Goal: Browse casually: Explore the website without a specific task or goal

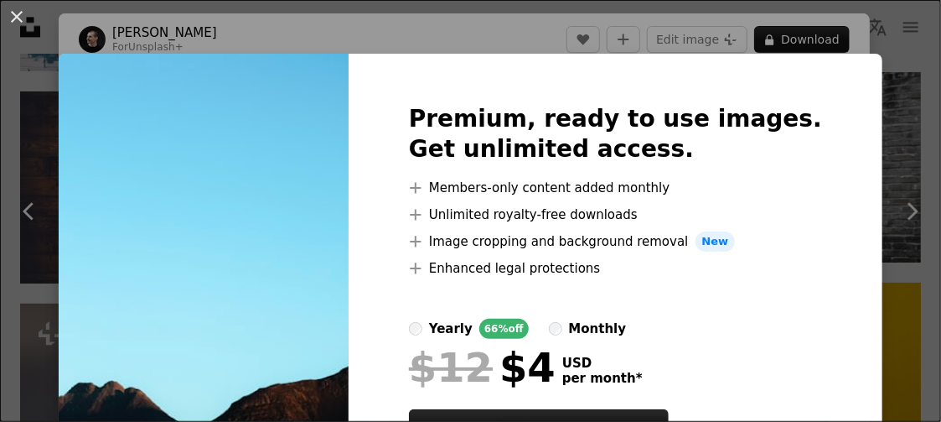
scroll to position [1452, 0]
click at [223, 261] on img at bounding box center [204, 295] width 290 height 483
click at [319, 229] on img at bounding box center [204, 295] width 290 height 483
click at [392, 176] on div "Premium, ready to use images. Get unlimited access. A plus sign Members-only co…" at bounding box center [616, 295] width 534 height 483
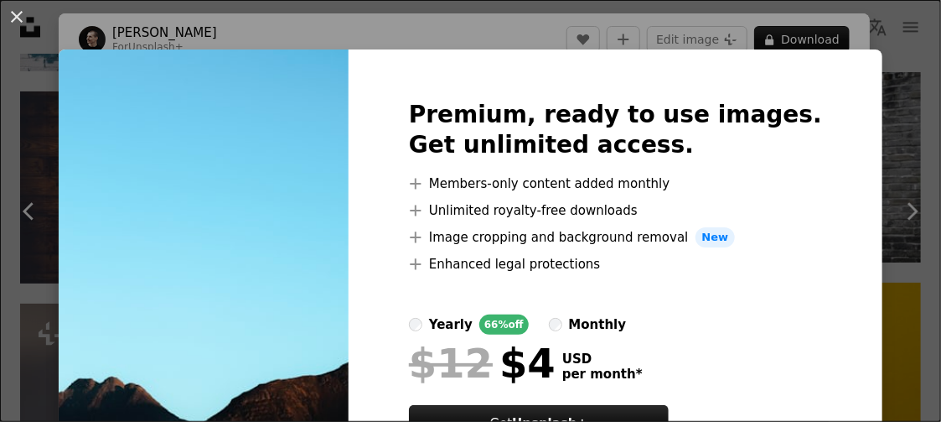
scroll to position [2, 0]
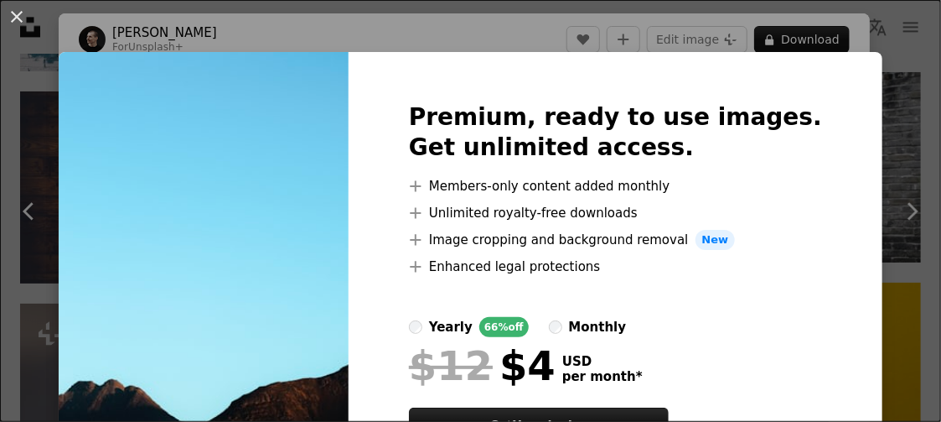
click at [148, 229] on img at bounding box center [204, 293] width 290 height 483
drag, startPoint x: 148, startPoint y: 229, endPoint x: 199, endPoint y: 215, distance: 52.3
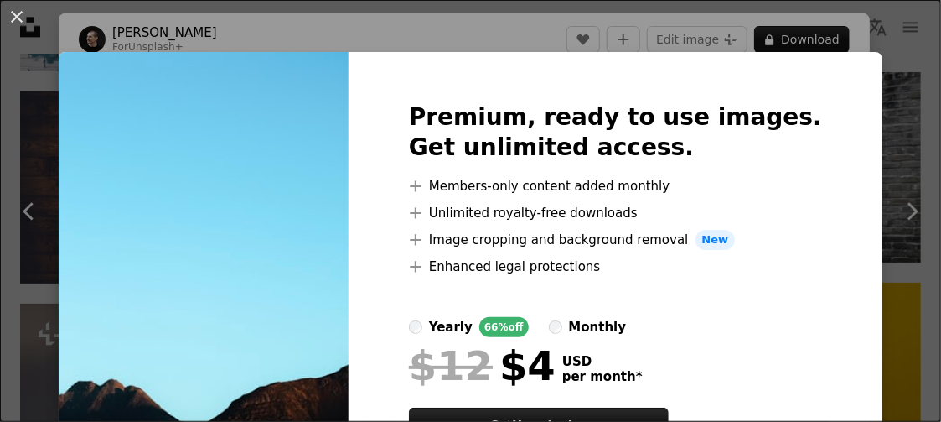
click at [199, 215] on img at bounding box center [204, 293] width 290 height 483
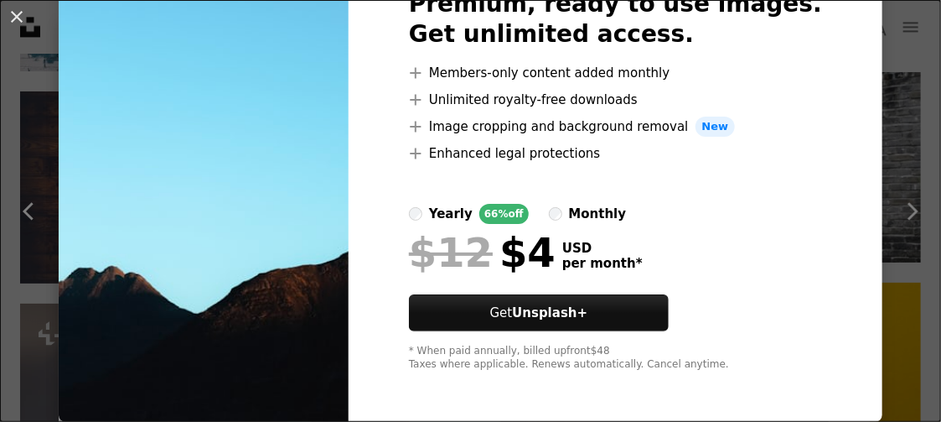
scroll to position [0, 0]
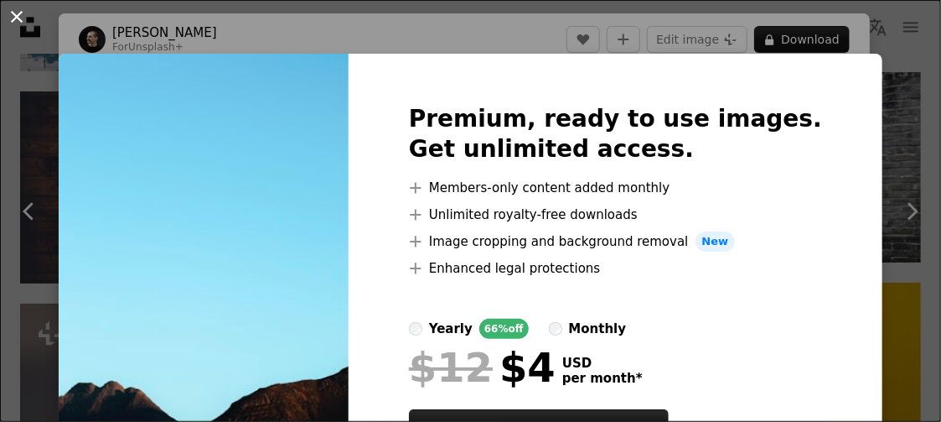
click at [13, 18] on button "An X shape" at bounding box center [17, 17] width 20 height 20
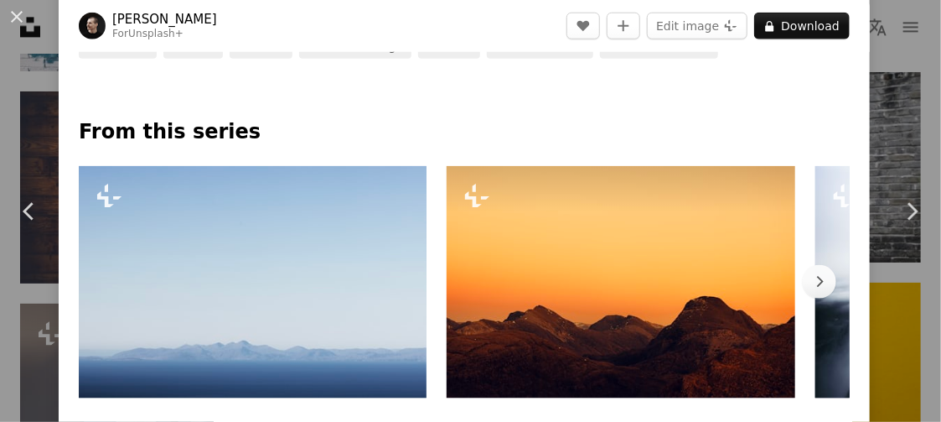
scroll to position [621, 0]
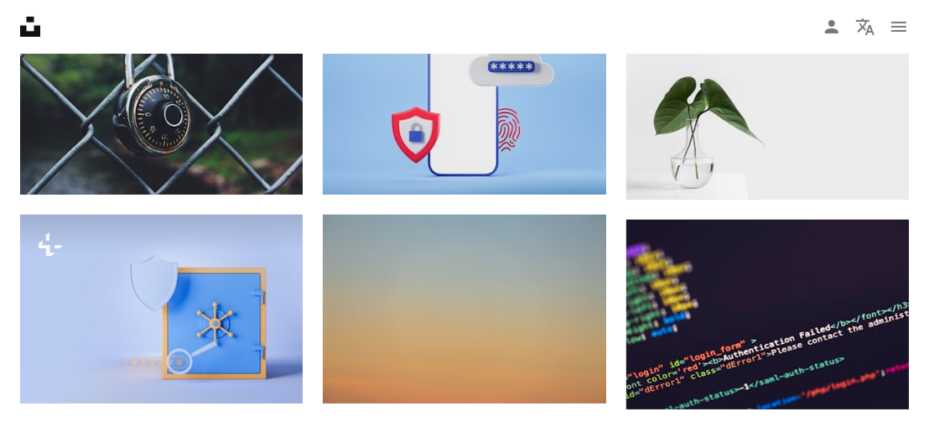
scroll to position [848, 0]
